Goal: Check status: Check status

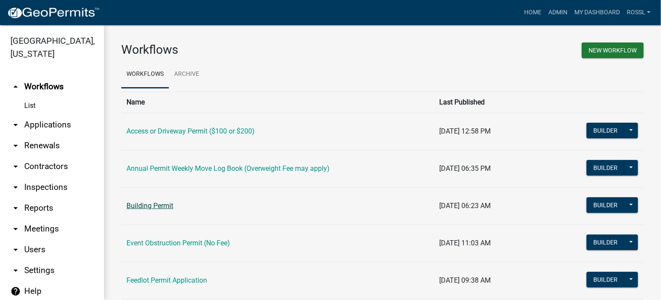
click at [154, 207] on link "Building Permit" at bounding box center [149, 205] width 47 height 8
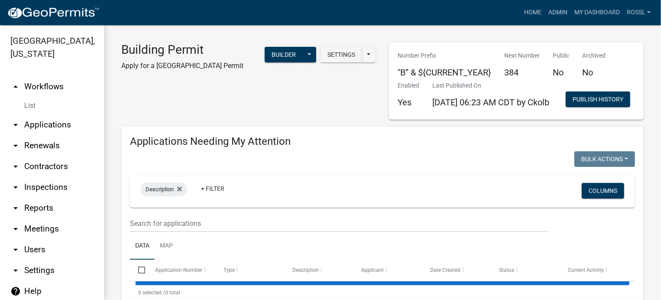
select select "2: 50"
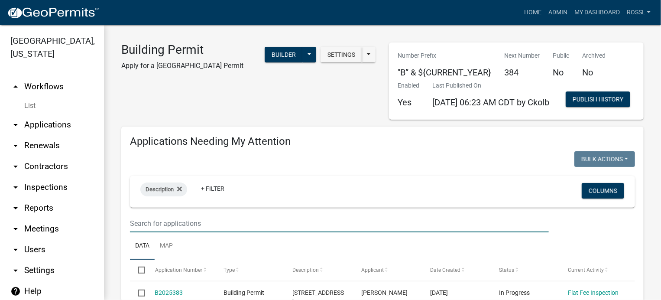
click at [191, 232] on input "text" at bounding box center [339, 223] width 419 height 18
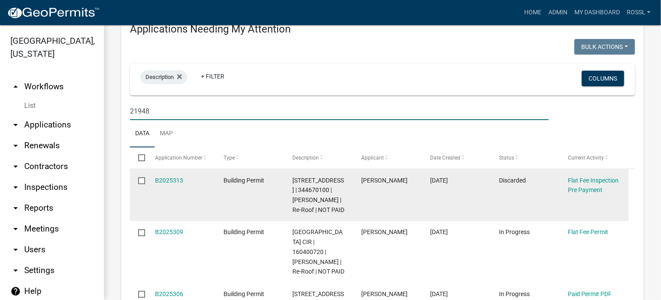
scroll to position [173, 0]
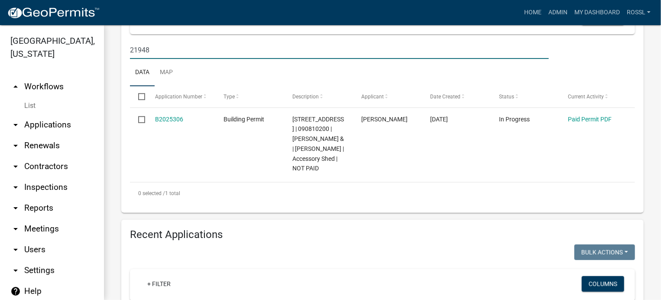
type input "21948"
click at [201, 86] on ul "Data Map" at bounding box center [382, 72] width 505 height 27
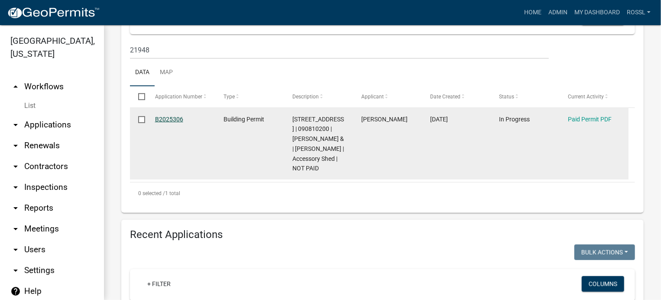
click at [165, 123] on link "B2025306" at bounding box center [169, 119] width 28 height 7
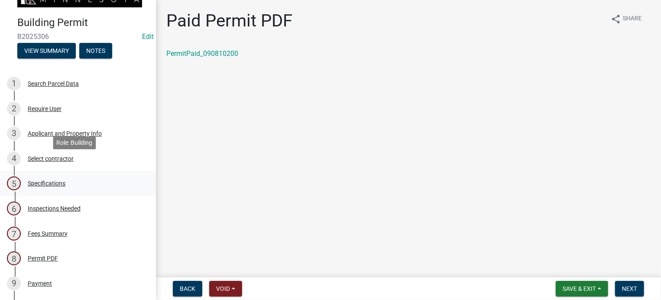
scroll to position [43, 0]
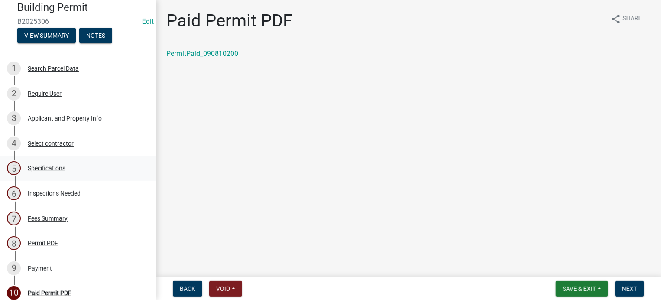
click at [49, 166] on div "Specifications" at bounding box center [47, 168] width 38 height 6
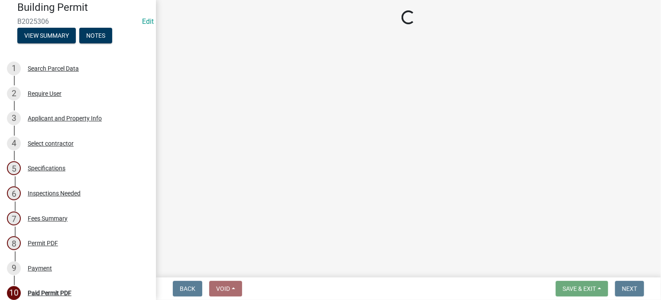
select select "cf5e982a-8fde-449d-bcd8-be8cdfb99374"
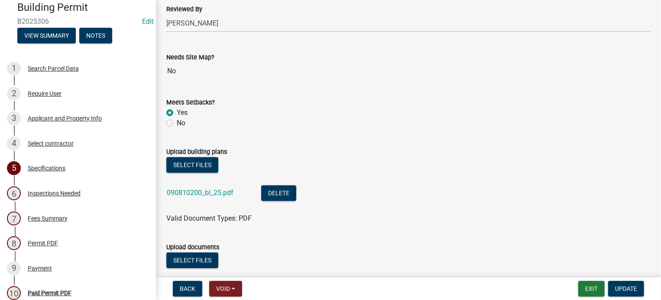
scroll to position [909, 0]
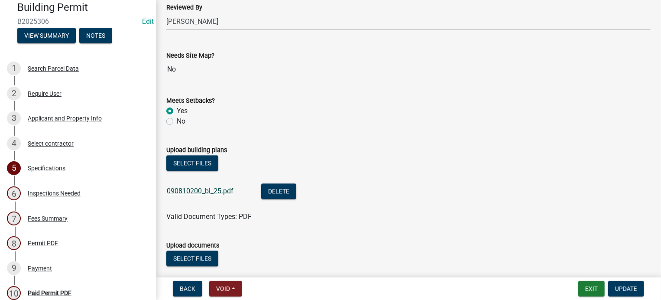
click at [213, 190] on link "090810200_bl_25.pdf" at bounding box center [200, 191] width 67 height 8
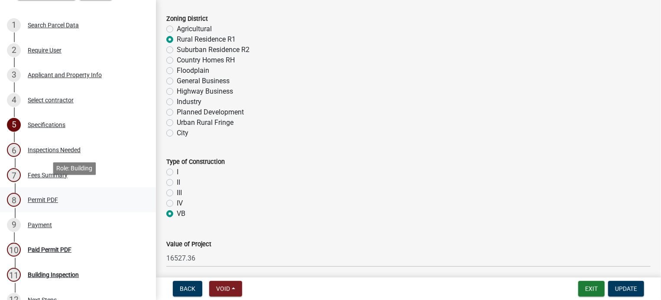
scroll to position [130, 0]
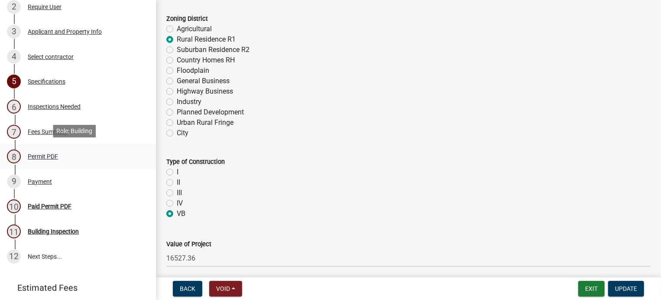
click at [39, 154] on div "Permit PDF" at bounding box center [43, 156] width 30 height 6
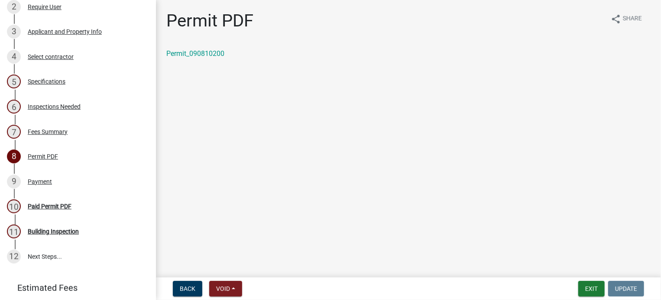
click at [215, 48] on div "Permit_090810200" at bounding box center [408, 53] width 484 height 10
click at [214, 52] on link "Permit_090810200" at bounding box center [195, 53] width 58 height 8
click at [55, 205] on div "Paid Permit PDF" at bounding box center [50, 206] width 44 height 6
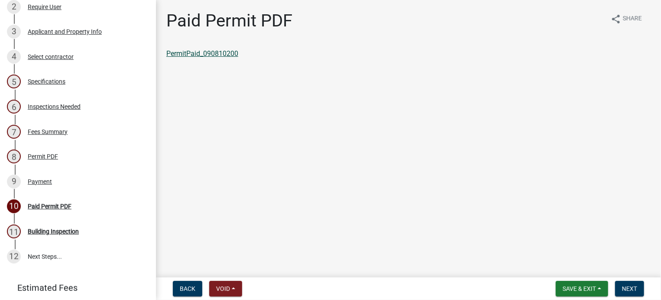
click at [212, 52] on link "PermitPaid_090810200" at bounding box center [202, 53] width 72 height 8
